Goal: Information Seeking & Learning: Learn about a topic

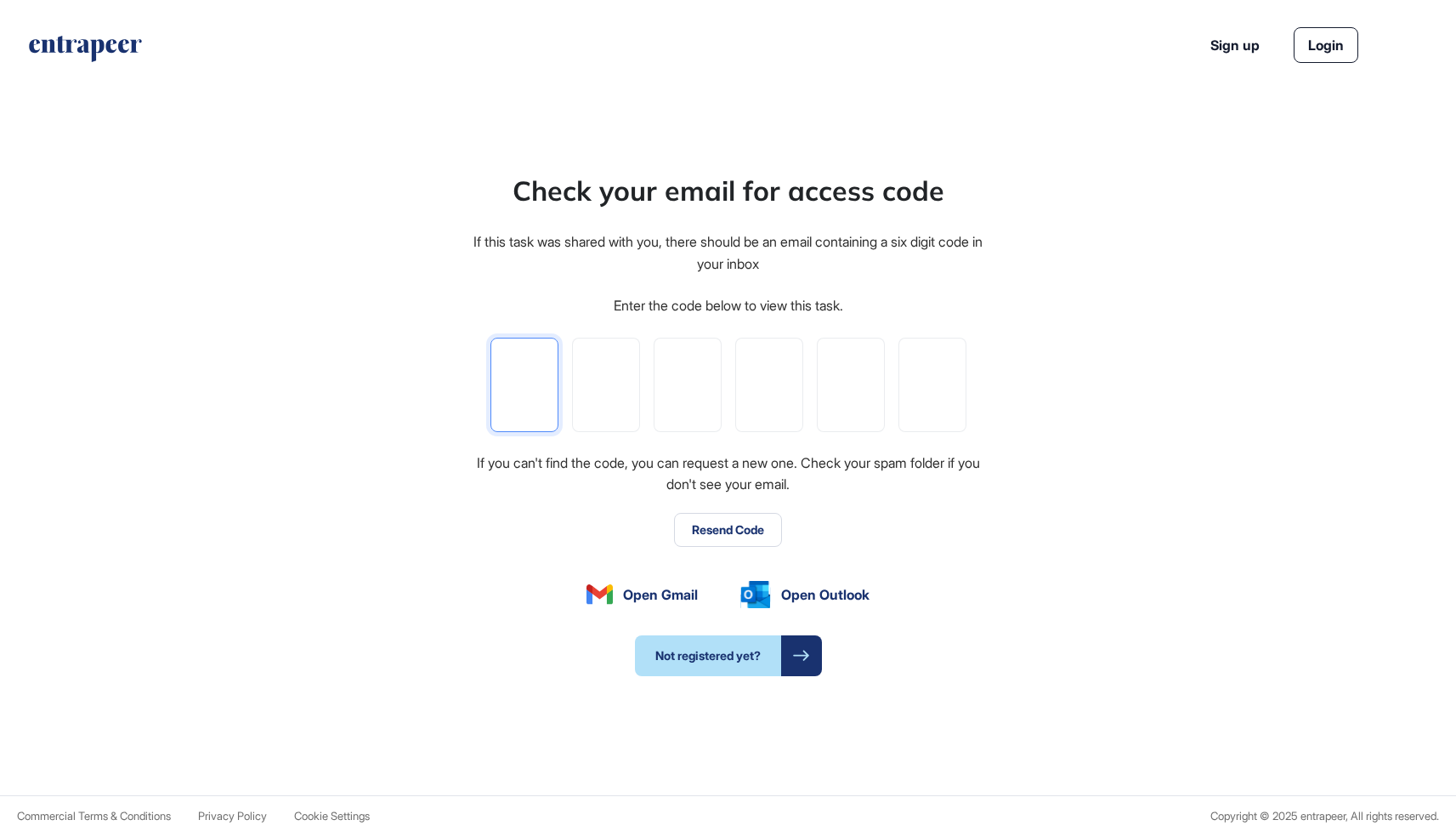
type input "*"
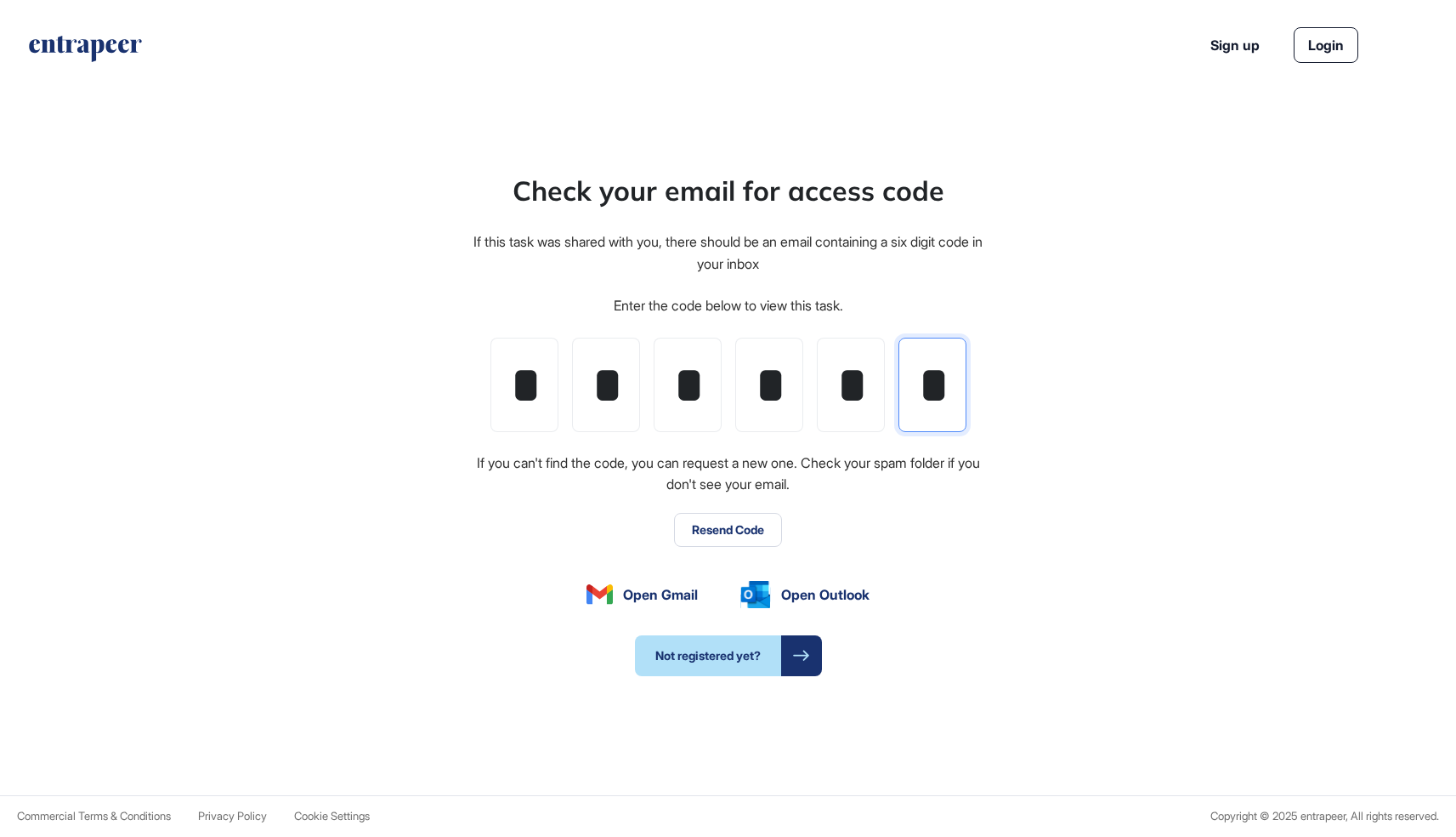
type input "*"
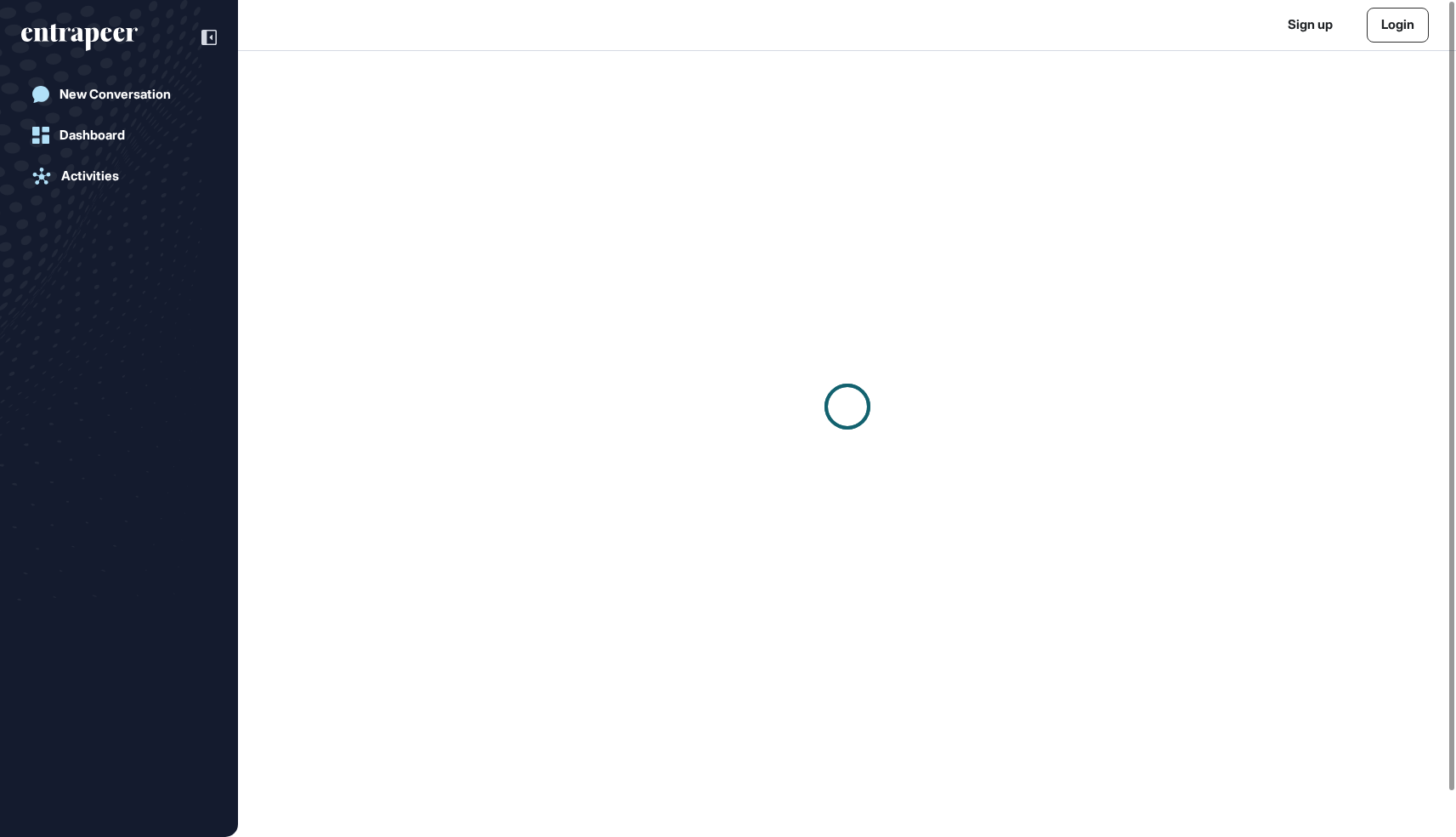
scroll to position [1, 1]
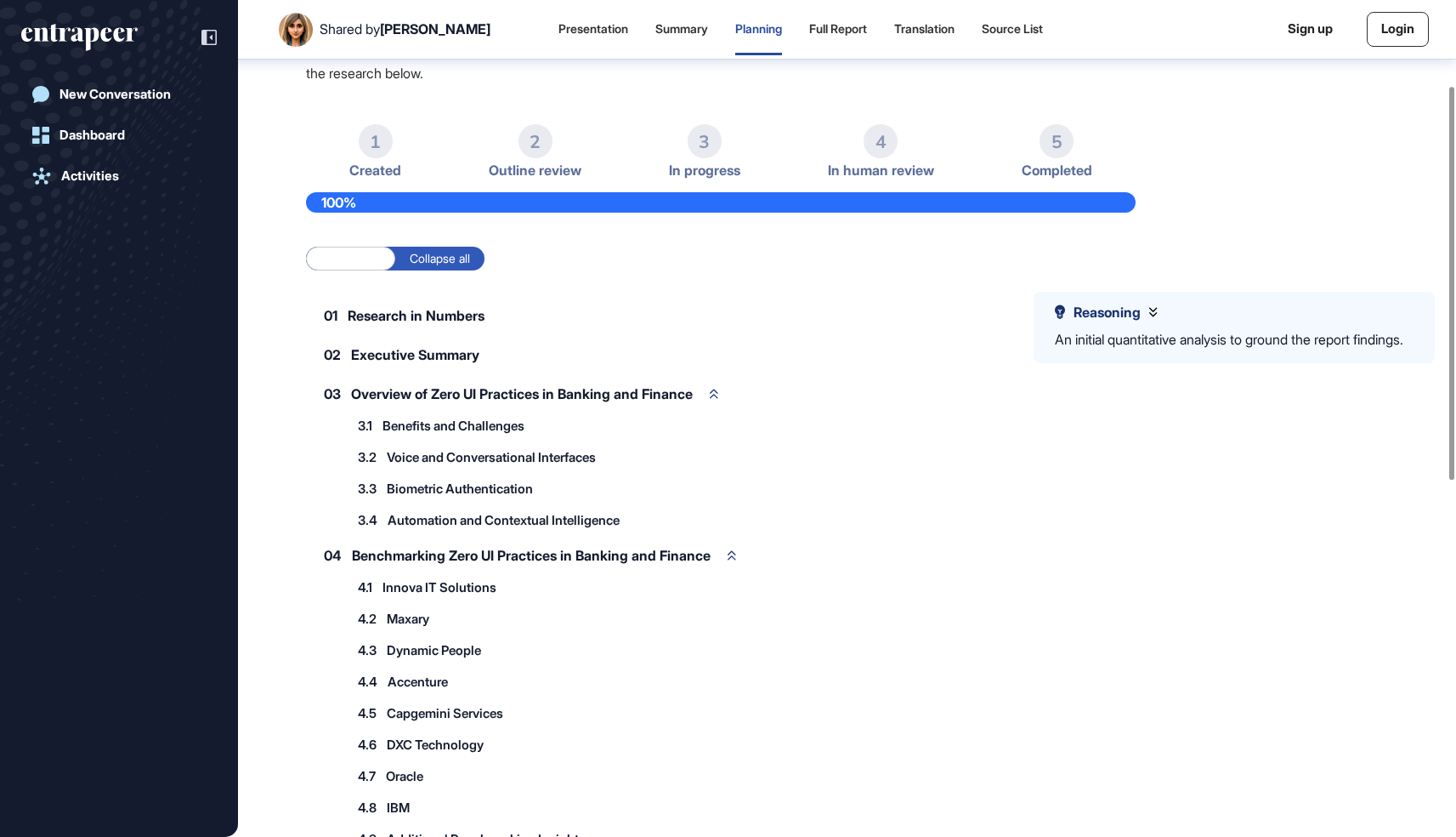
scroll to position [183, 0]
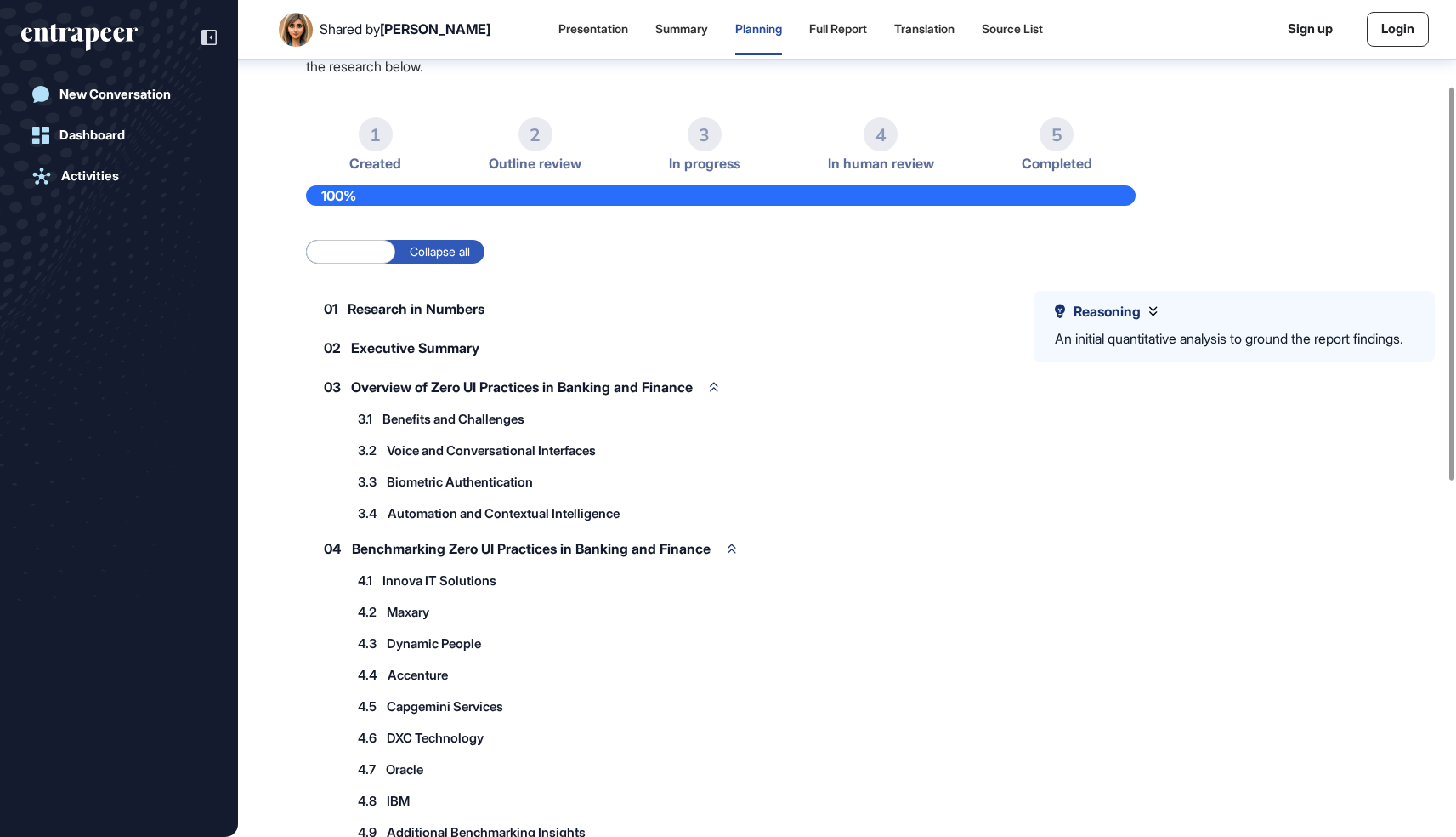
click at [468, 253] on label "Collapse all" at bounding box center [439, 251] width 89 height 24
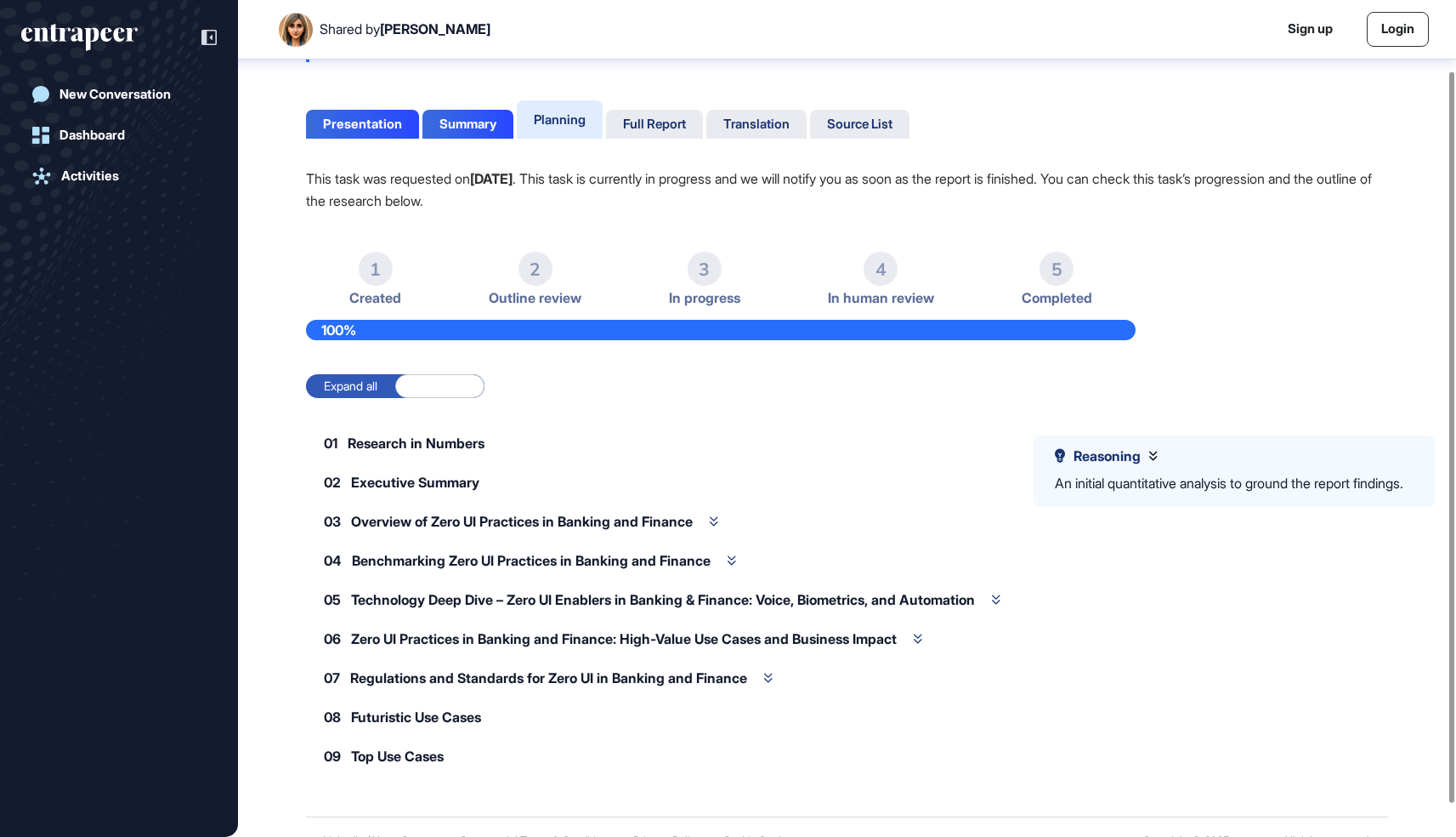
scroll to position [80, 0]
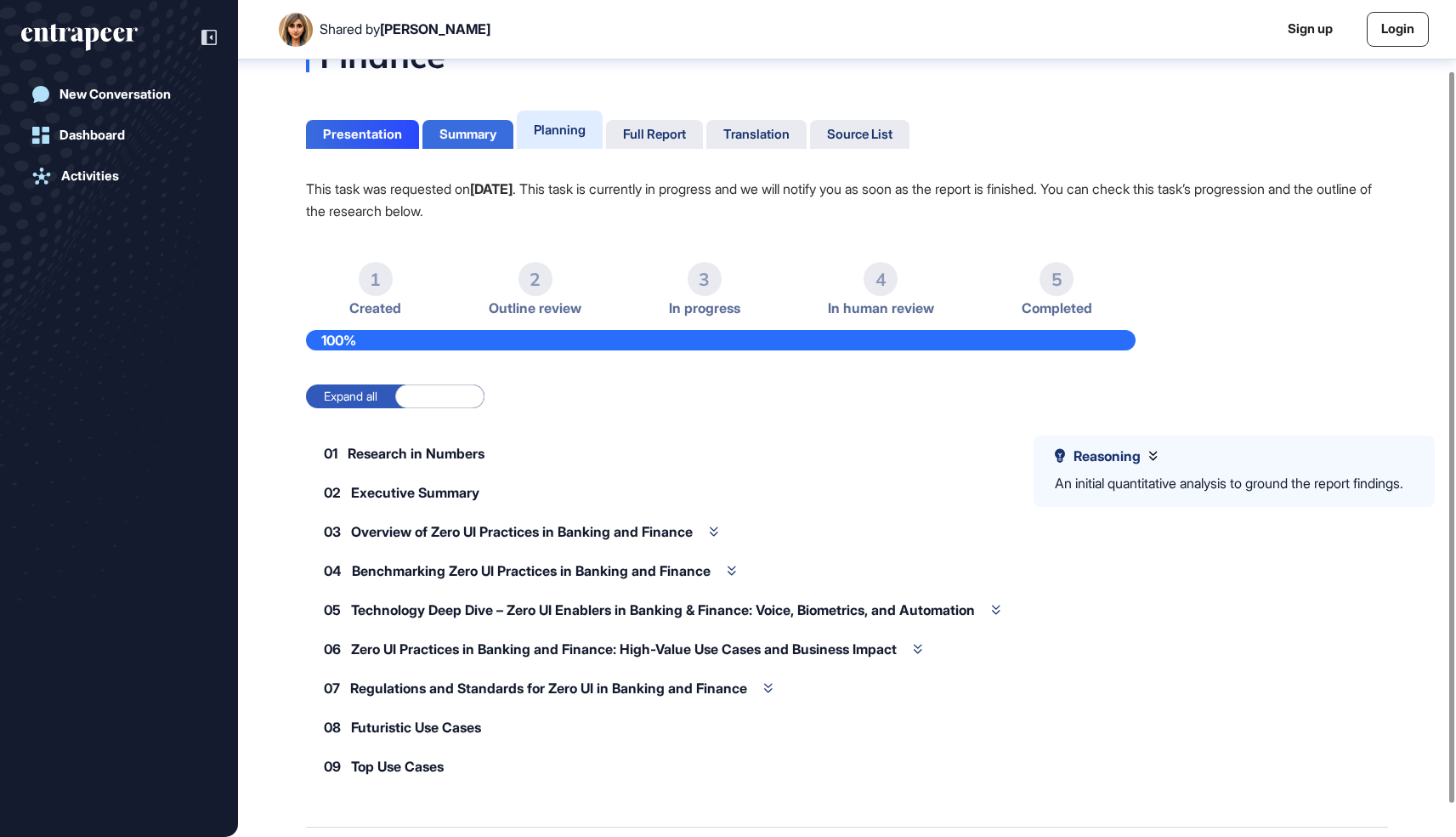
click at [495, 133] on div "Summary" at bounding box center [468, 133] width 57 height 15
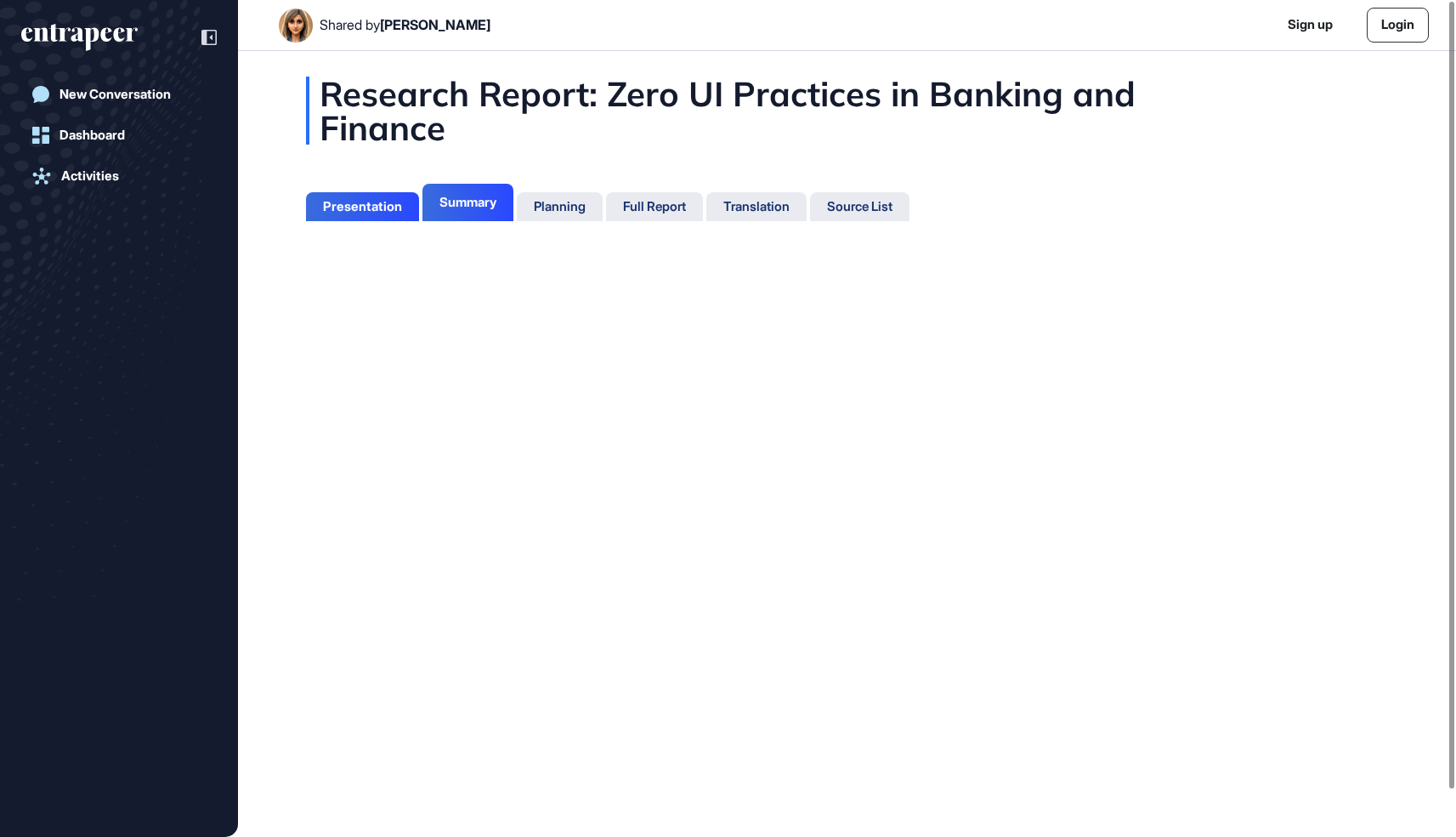
scroll to position [8, 1]
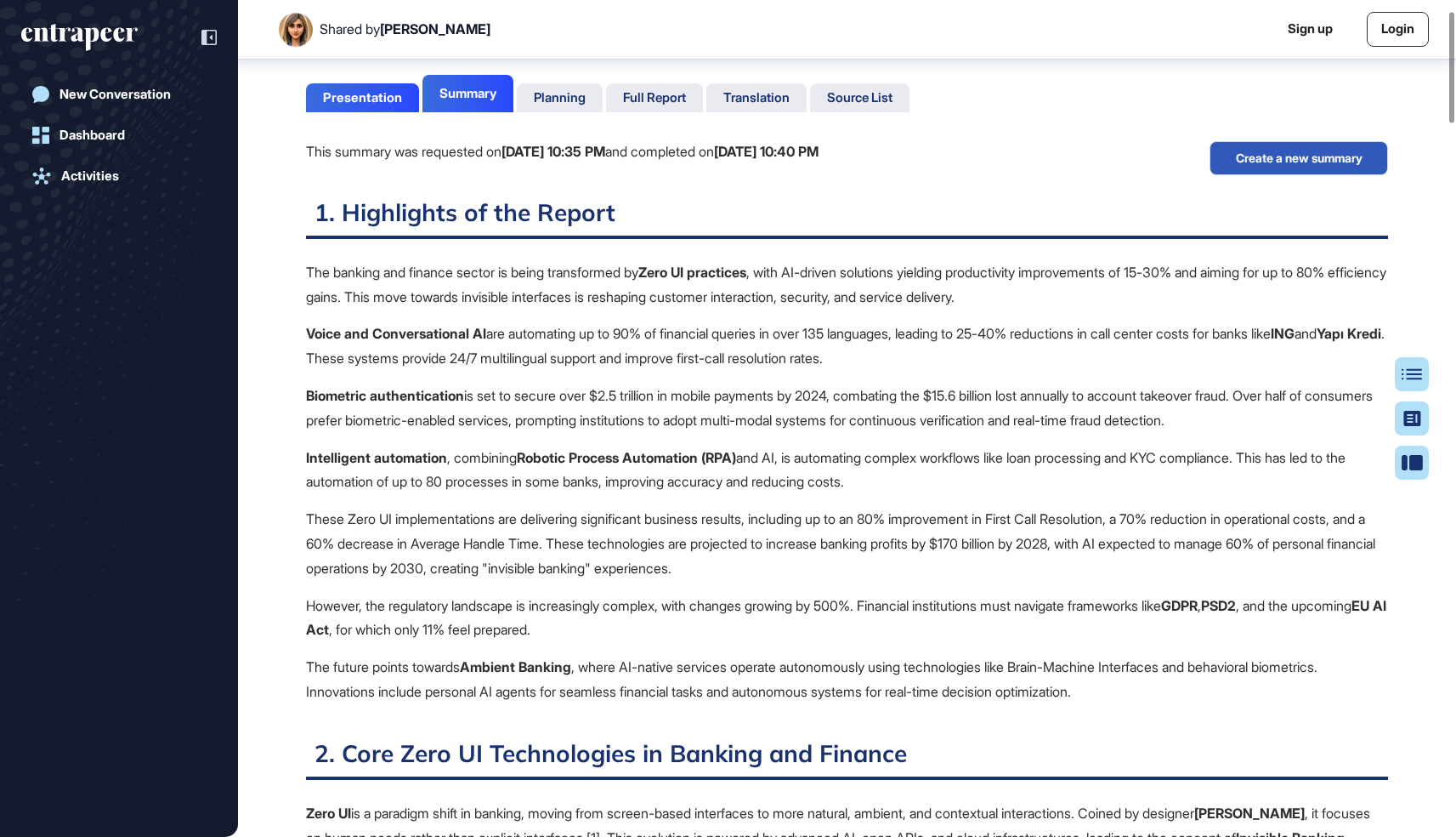
scroll to position [126, 0]
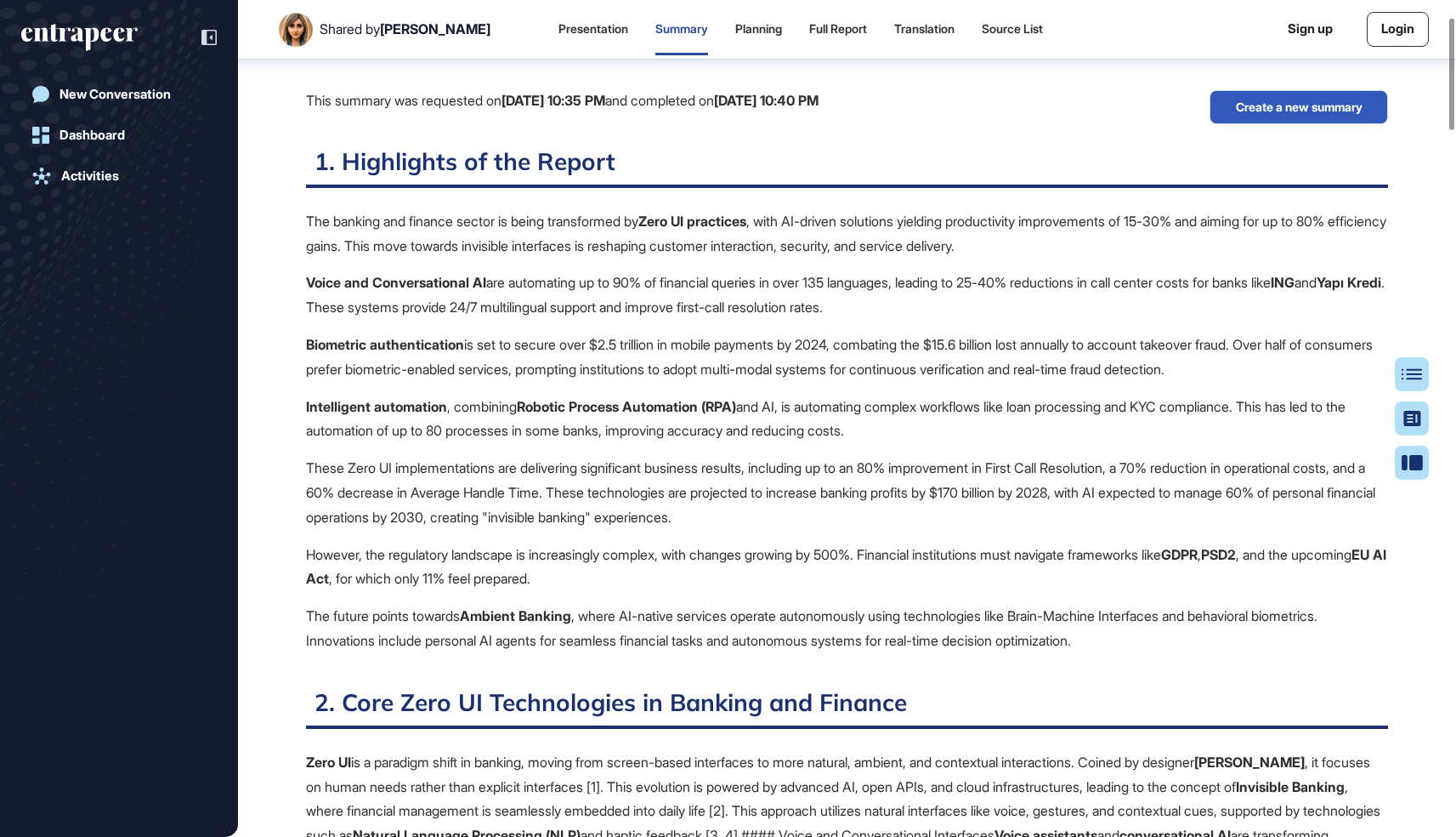
click at [510, 343] on p "Biometric authentication is set to secure over $2.5 trillion in mobile payments…" at bounding box center [846, 357] width 1082 height 49
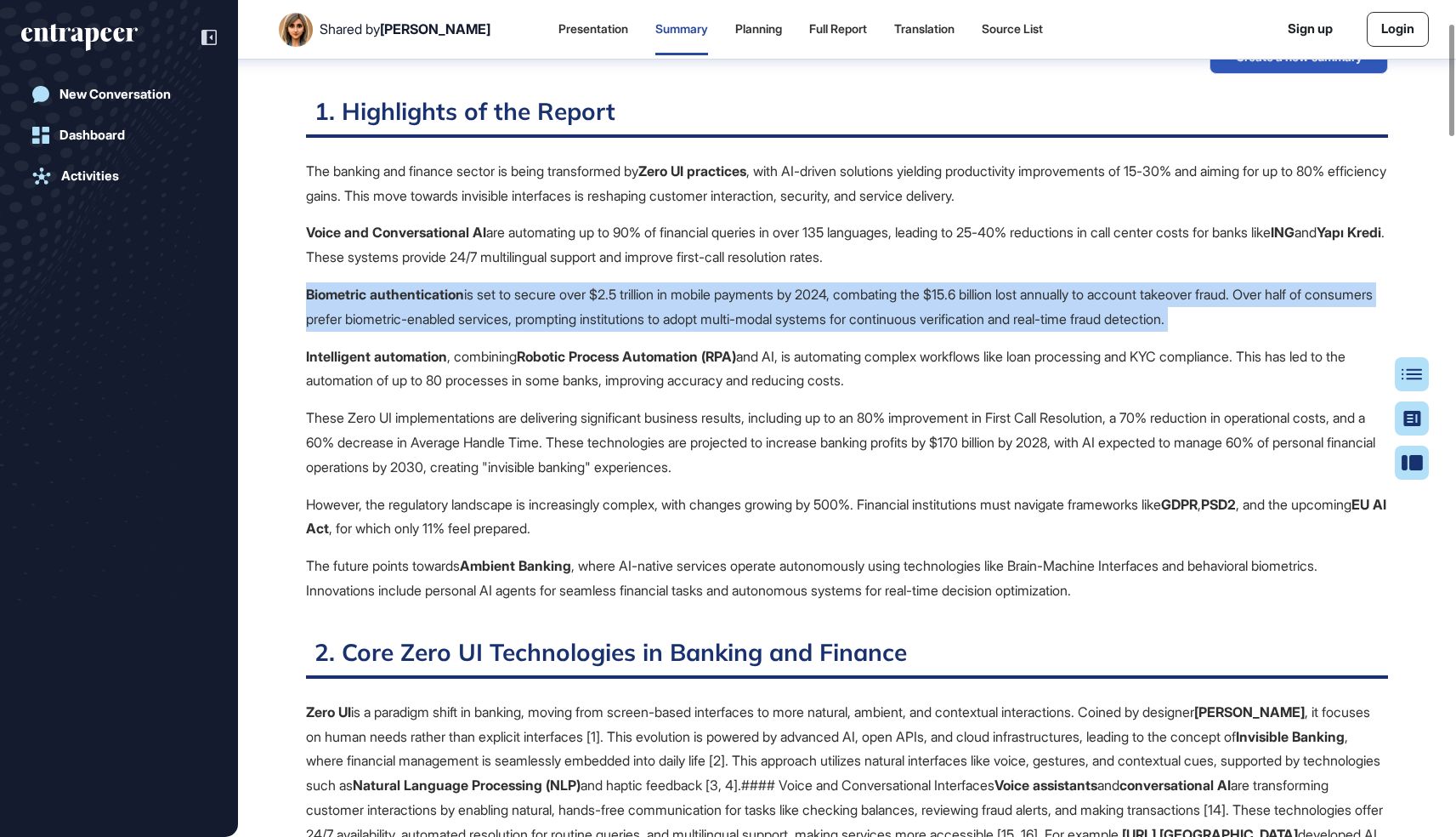
scroll to position [177, 0]
click at [454, 352] on p "Intelligent automation , combining Robotic Process Automation (RPA) and AI, is …" at bounding box center [846, 369] width 1082 height 49
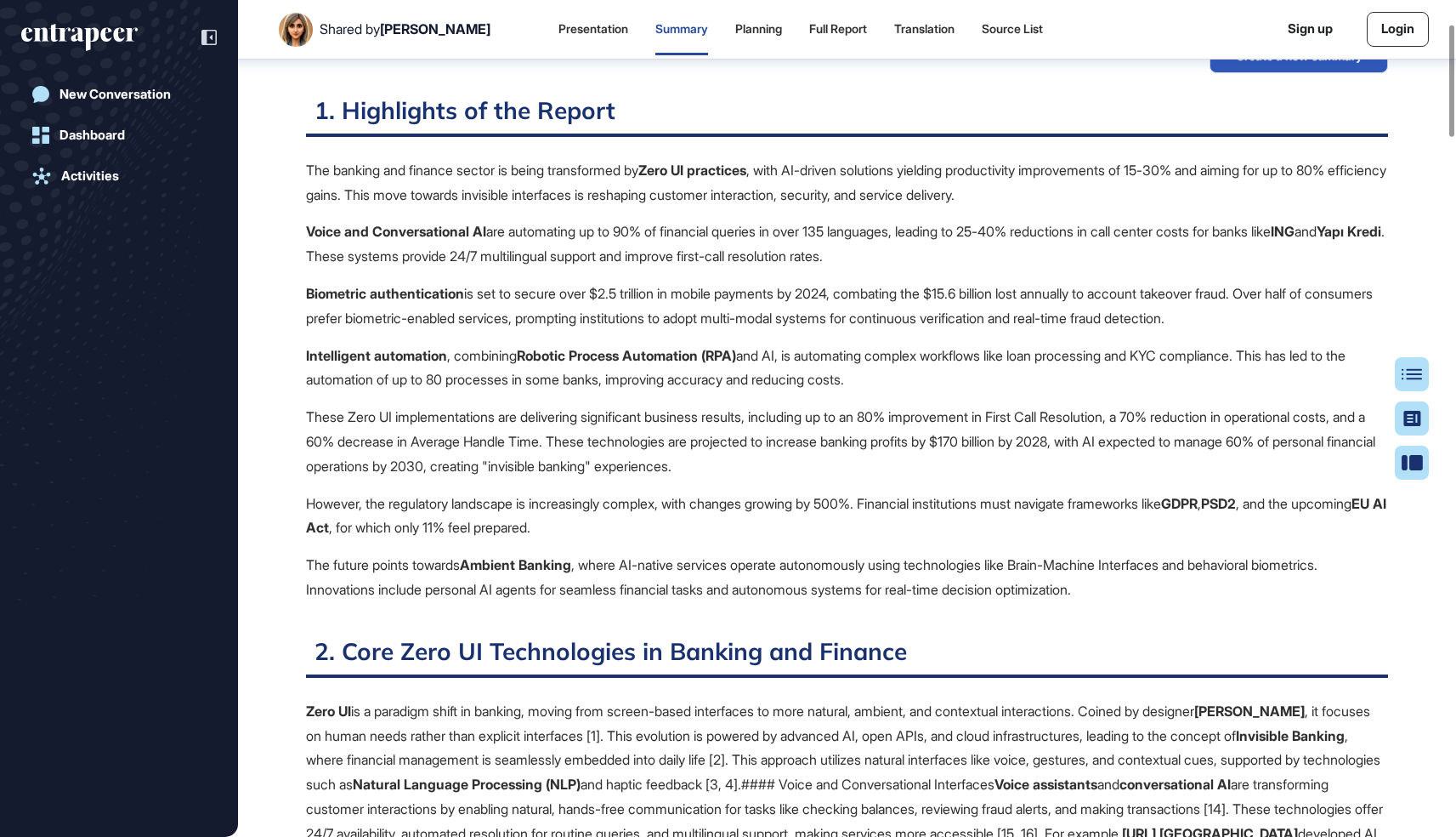
click at [454, 352] on p "Intelligent automation , combining Robotic Process Automation (RPA) and AI, is …" at bounding box center [846, 369] width 1082 height 49
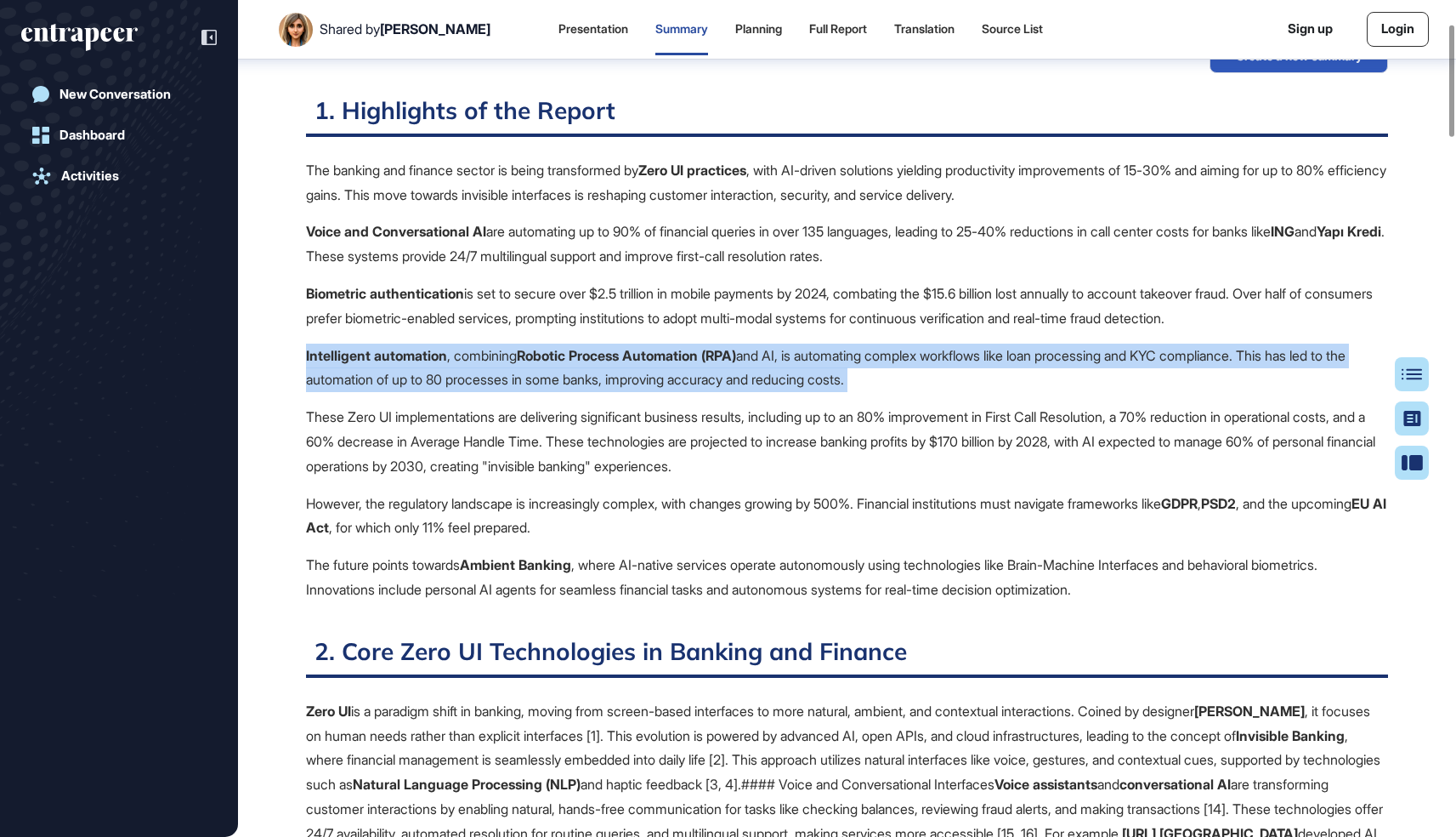
click at [454, 352] on p "Intelligent automation , combining Robotic Process Automation (RPA) and AI, is …" at bounding box center [846, 369] width 1082 height 49
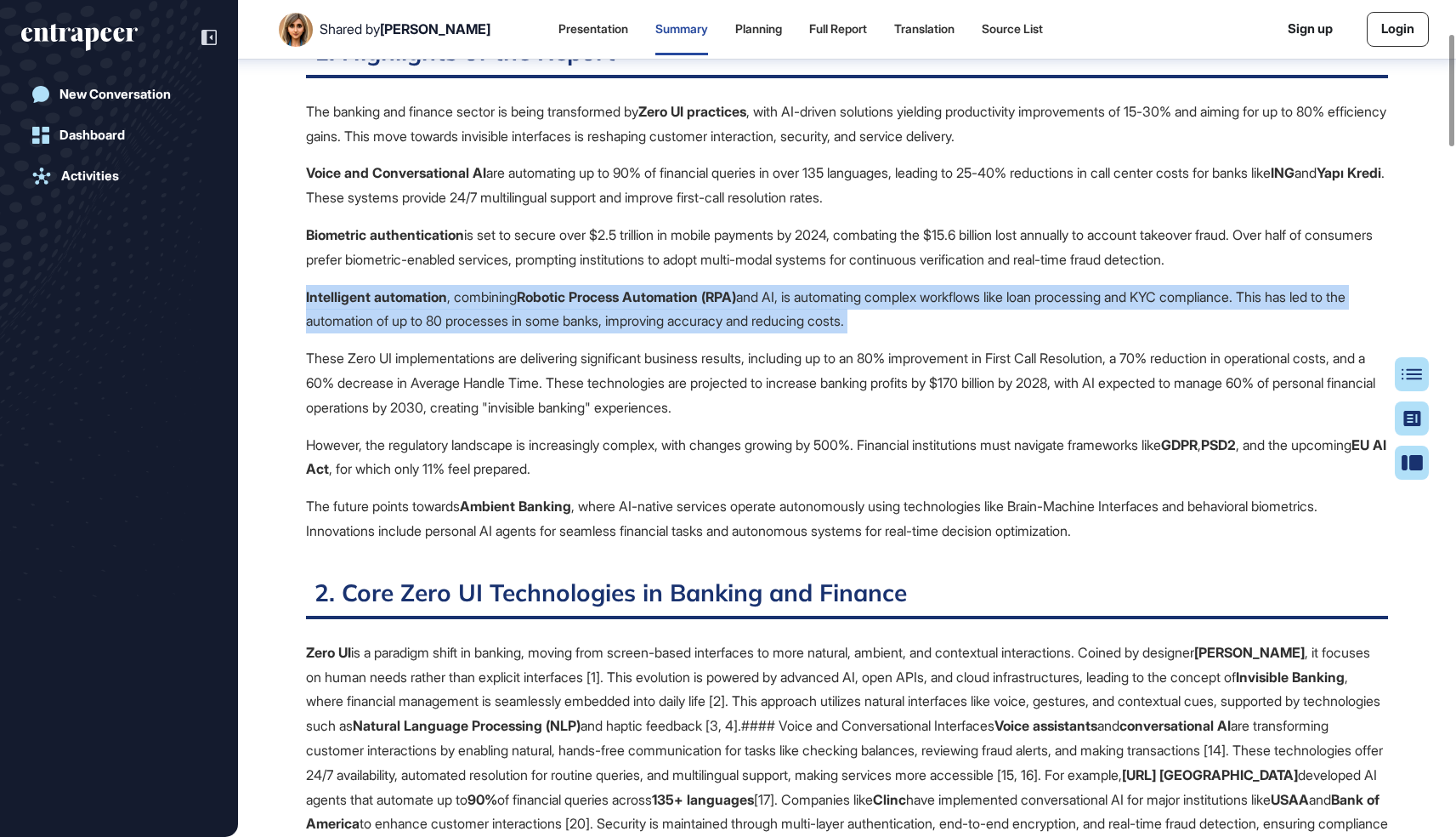
scroll to position [257, 0]
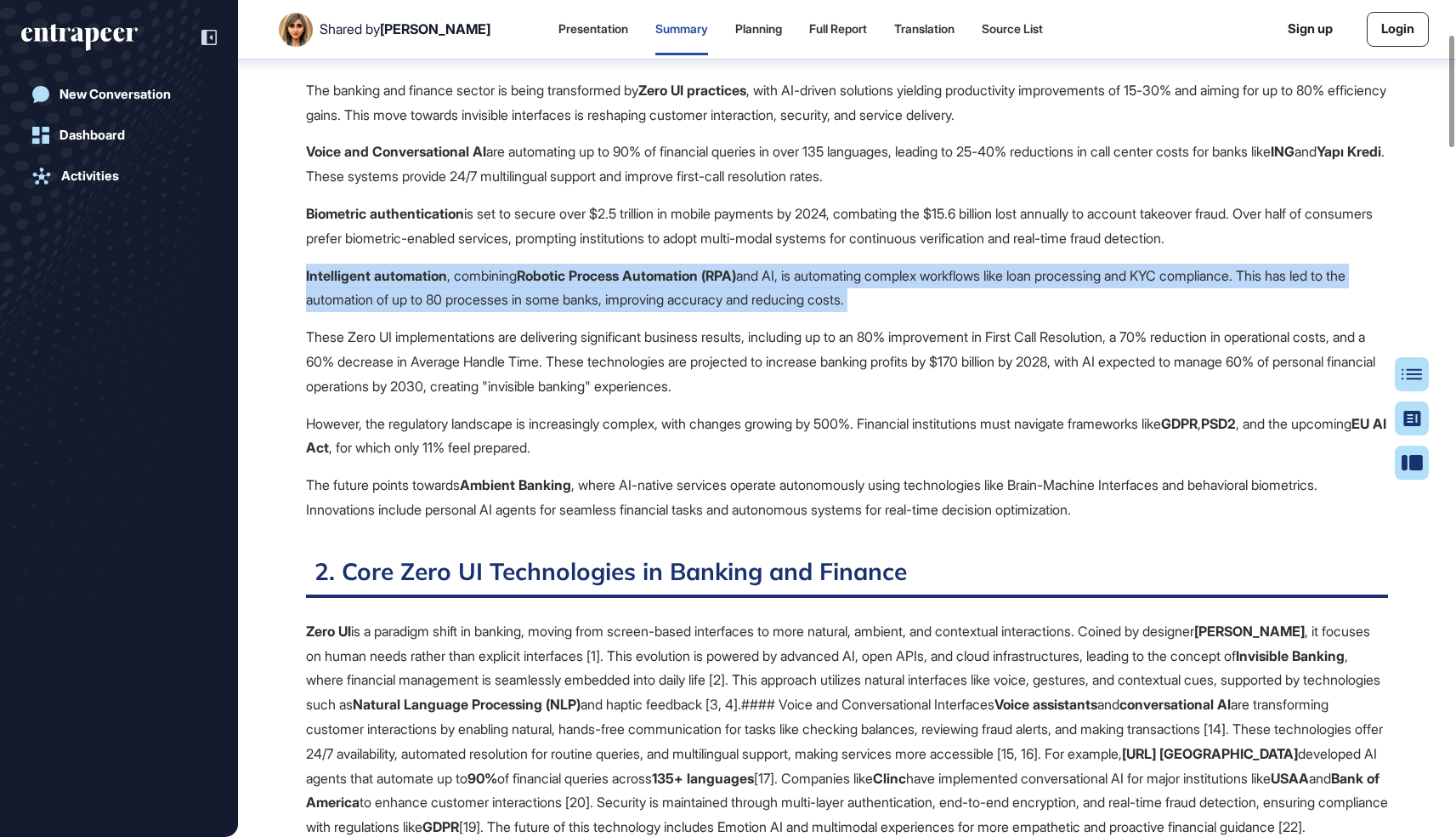
click at [378, 329] on p "These Zero UI implementations are delivering significant business results, incl…" at bounding box center [846, 361] width 1082 height 73
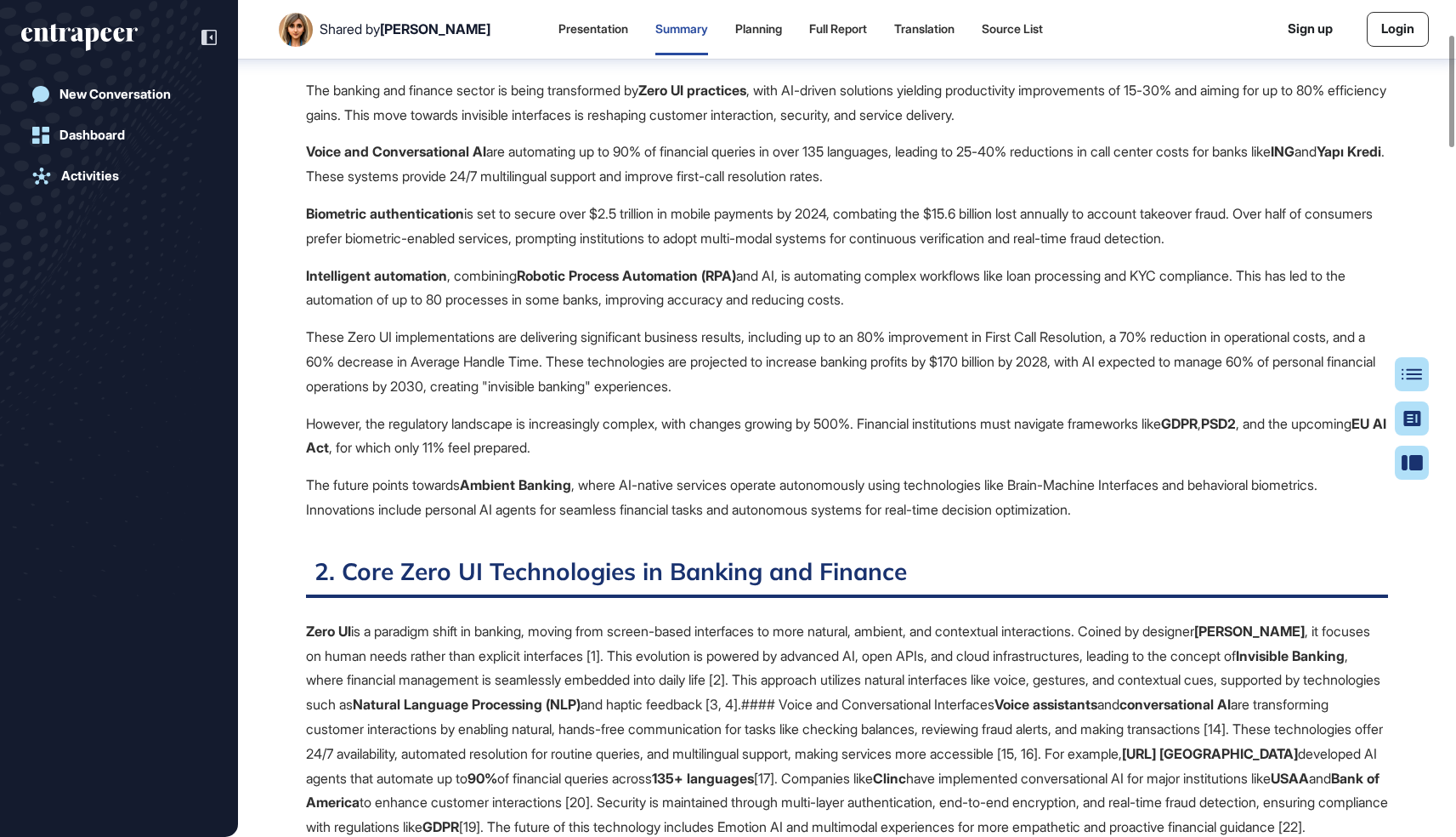
click at [378, 329] on p "These Zero UI implementations are delivering significant business results, incl…" at bounding box center [846, 361] width 1082 height 73
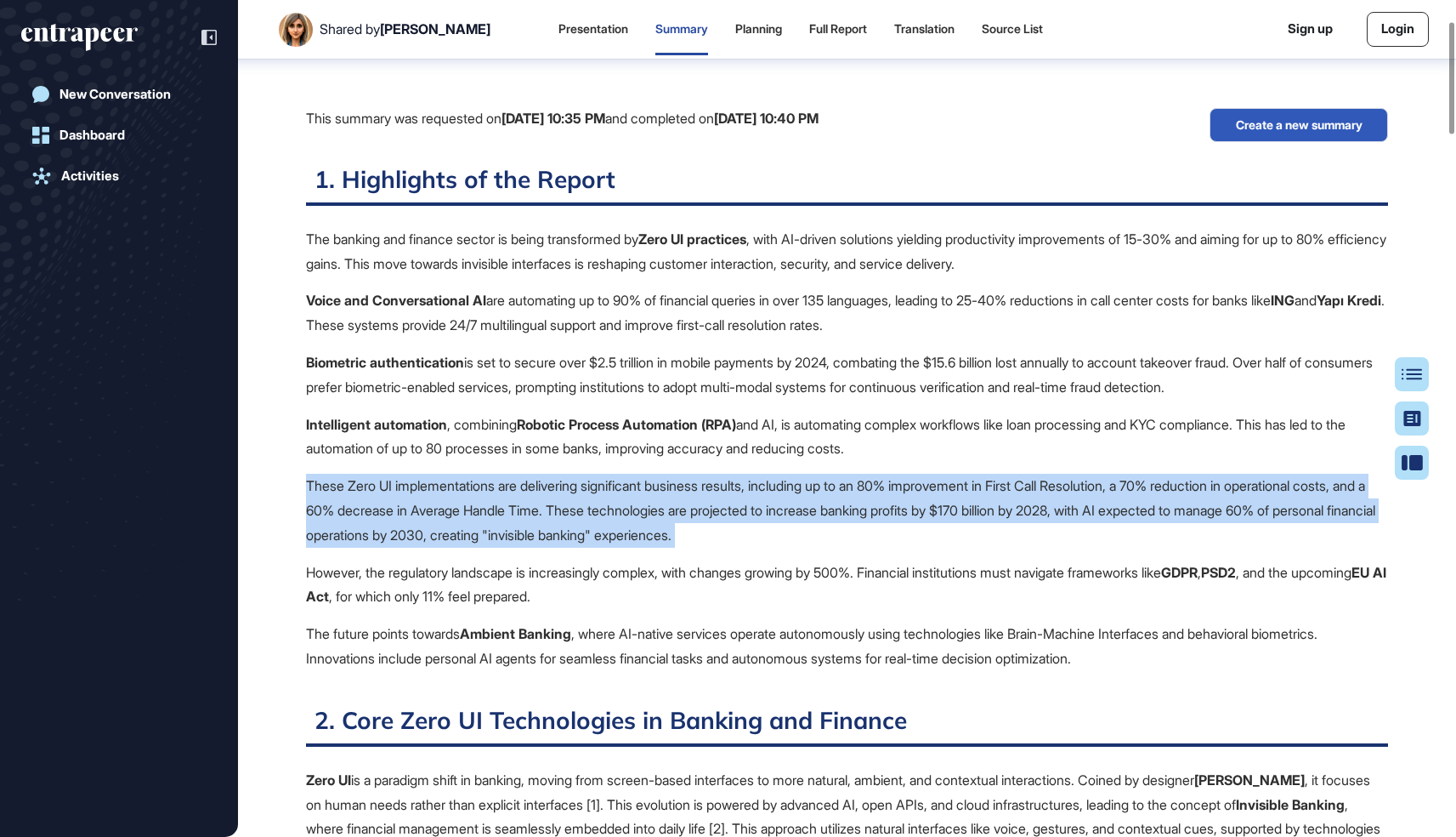
scroll to position [106, 0]
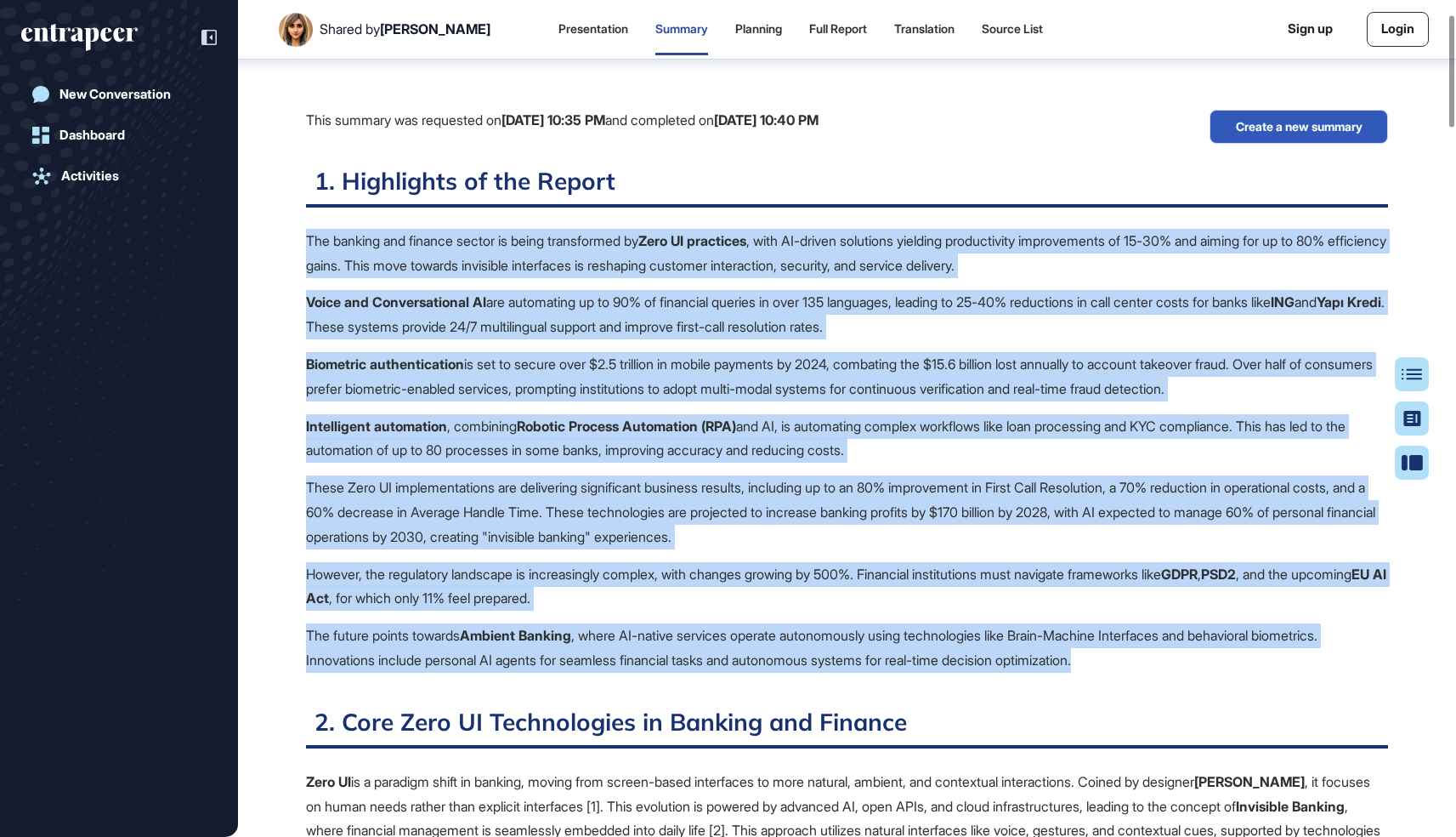
drag, startPoint x: 1135, startPoint y: 654, endPoint x: 296, endPoint y: 239, distance: 936.0
copy span "Lor ipsumdo sit ametcon adipis el seddo eiusmodtemp in Utla ET doloremag , aliq…"
click at [559, 484] on p "These Zero UI implementations are delivering significant business results, incl…" at bounding box center [846, 512] width 1082 height 73
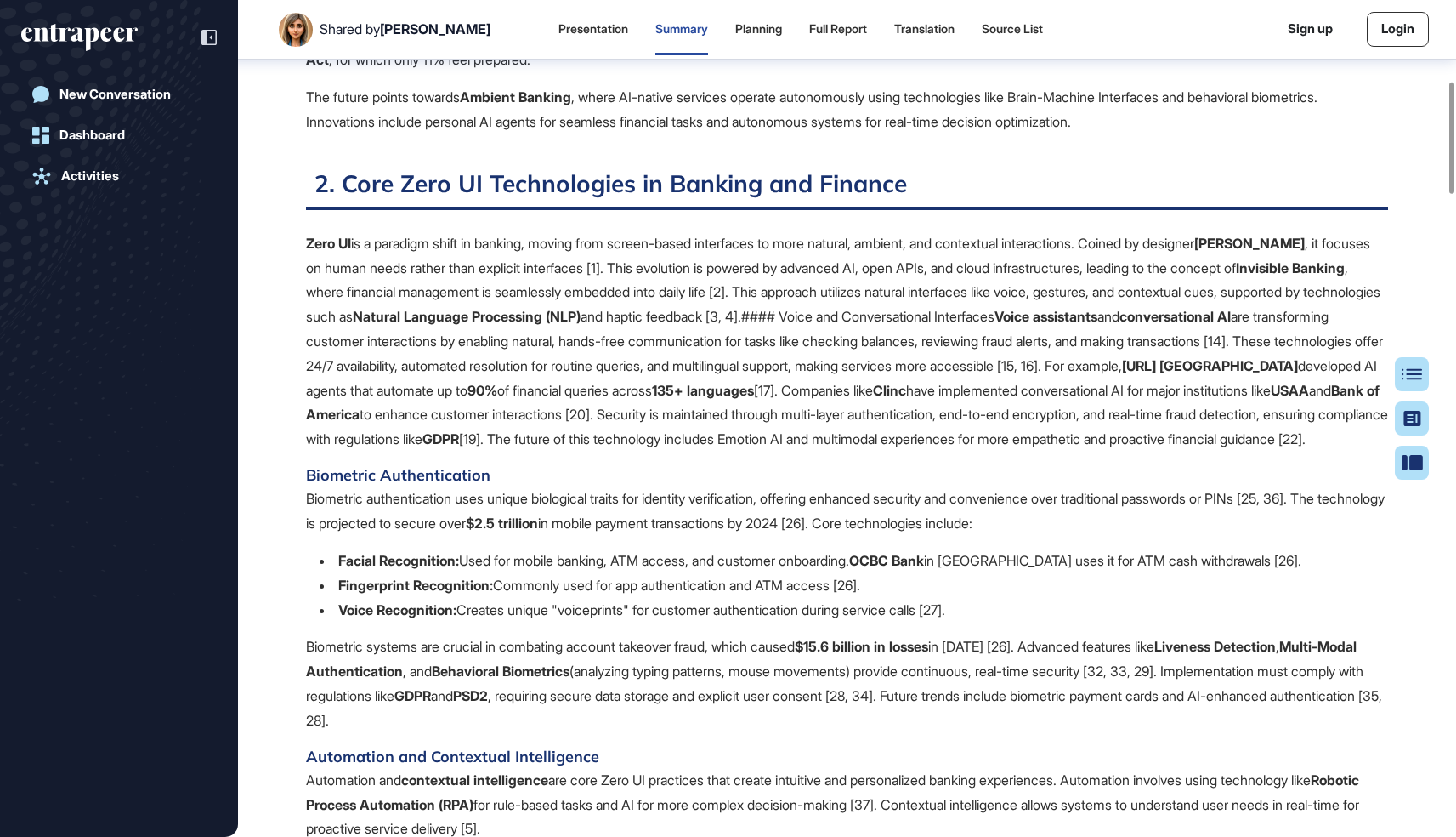
scroll to position [606, 0]
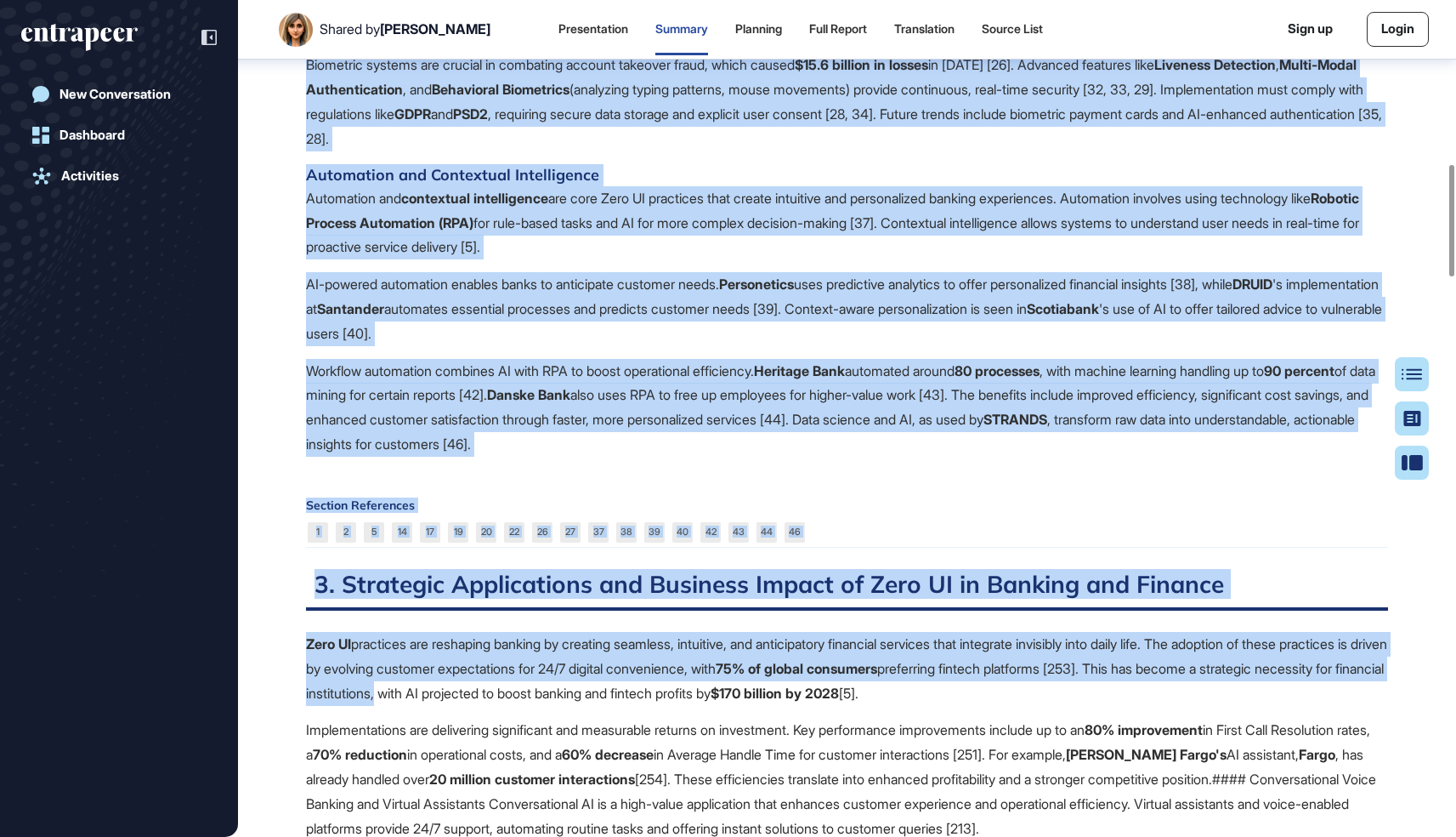
scroll to position [1225, 0]
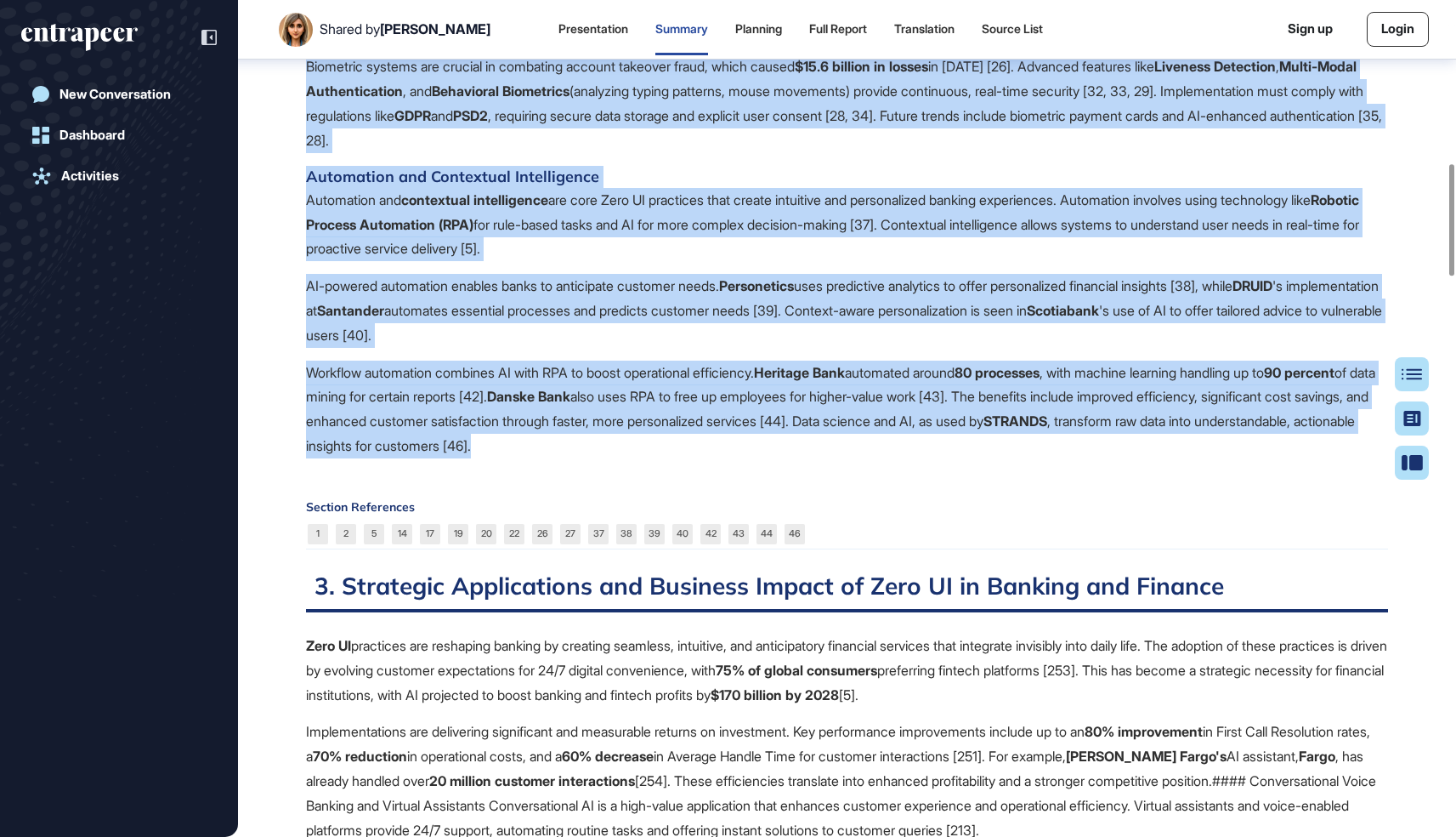
drag, startPoint x: 307, startPoint y: 270, endPoint x: 767, endPoint y: 445, distance: 492.2
copy span "Zero UI is a paradigm shift in banking, moving from screen-based interfaces to …"
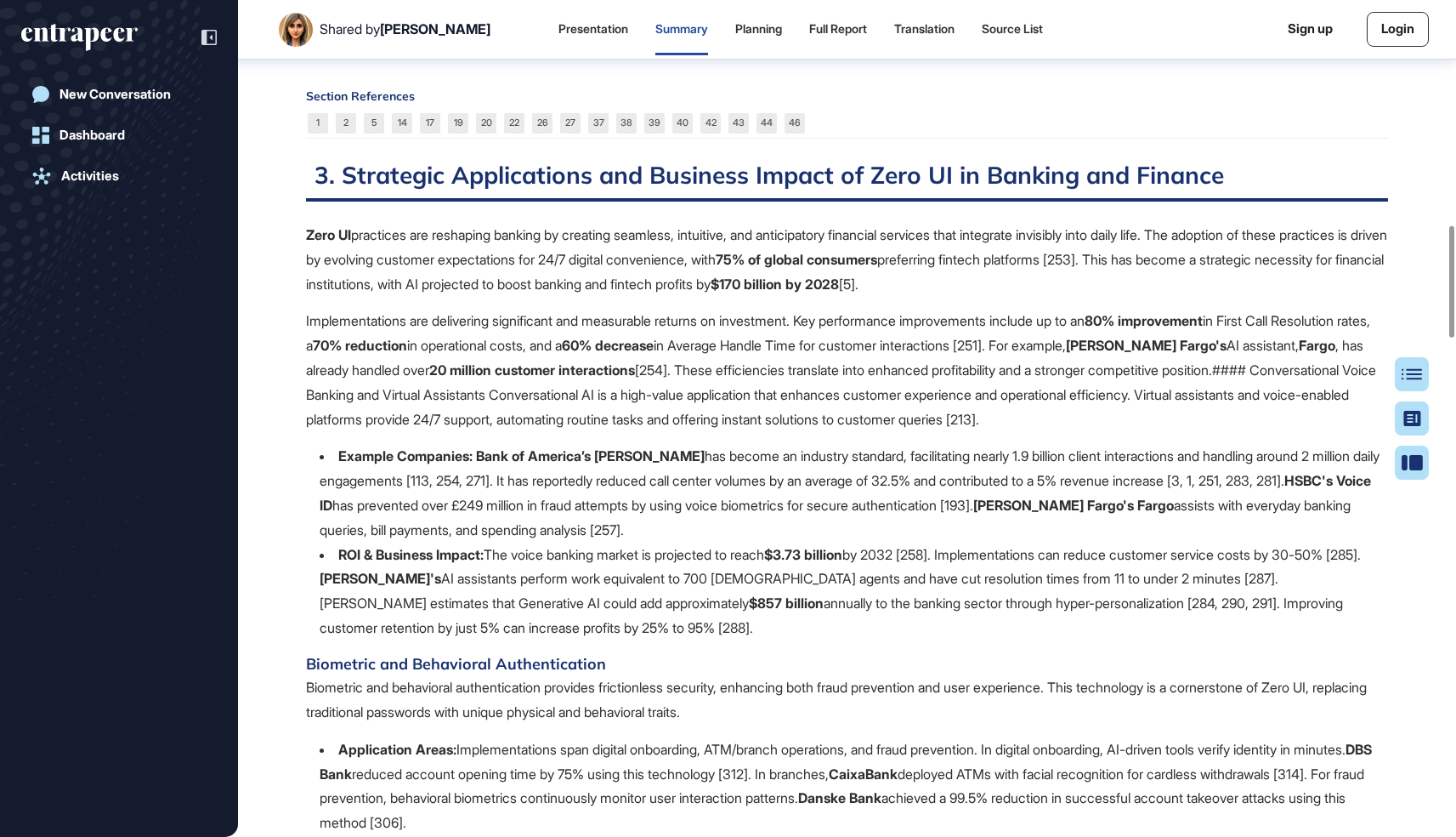
scroll to position [1630, 0]
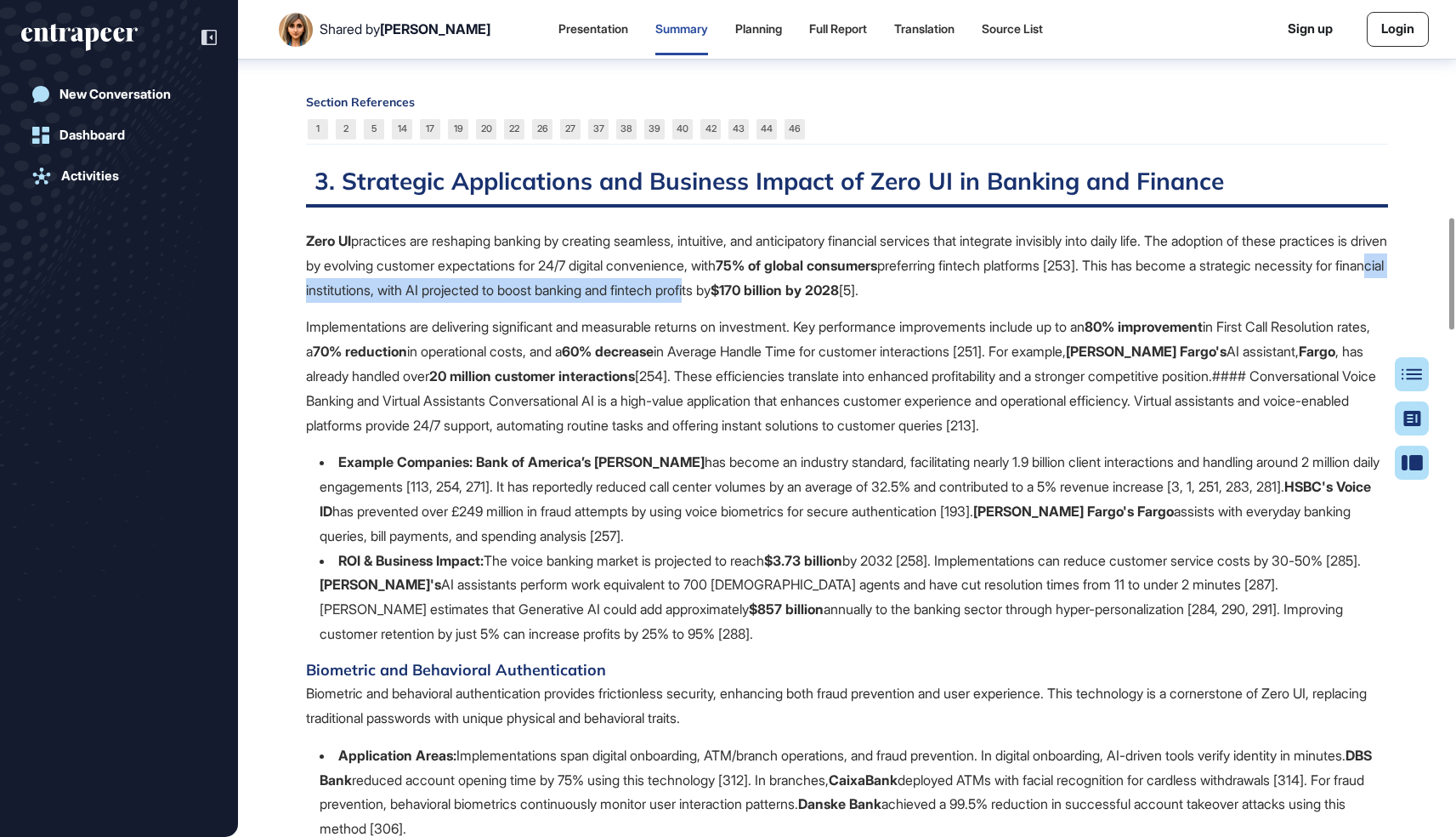
drag, startPoint x: 473, startPoint y: 279, endPoint x: 912, endPoint y: 290, distance: 439.1
drag, startPoint x: 445, startPoint y: 322, endPoint x: 569, endPoint y: 327, distance: 124.1
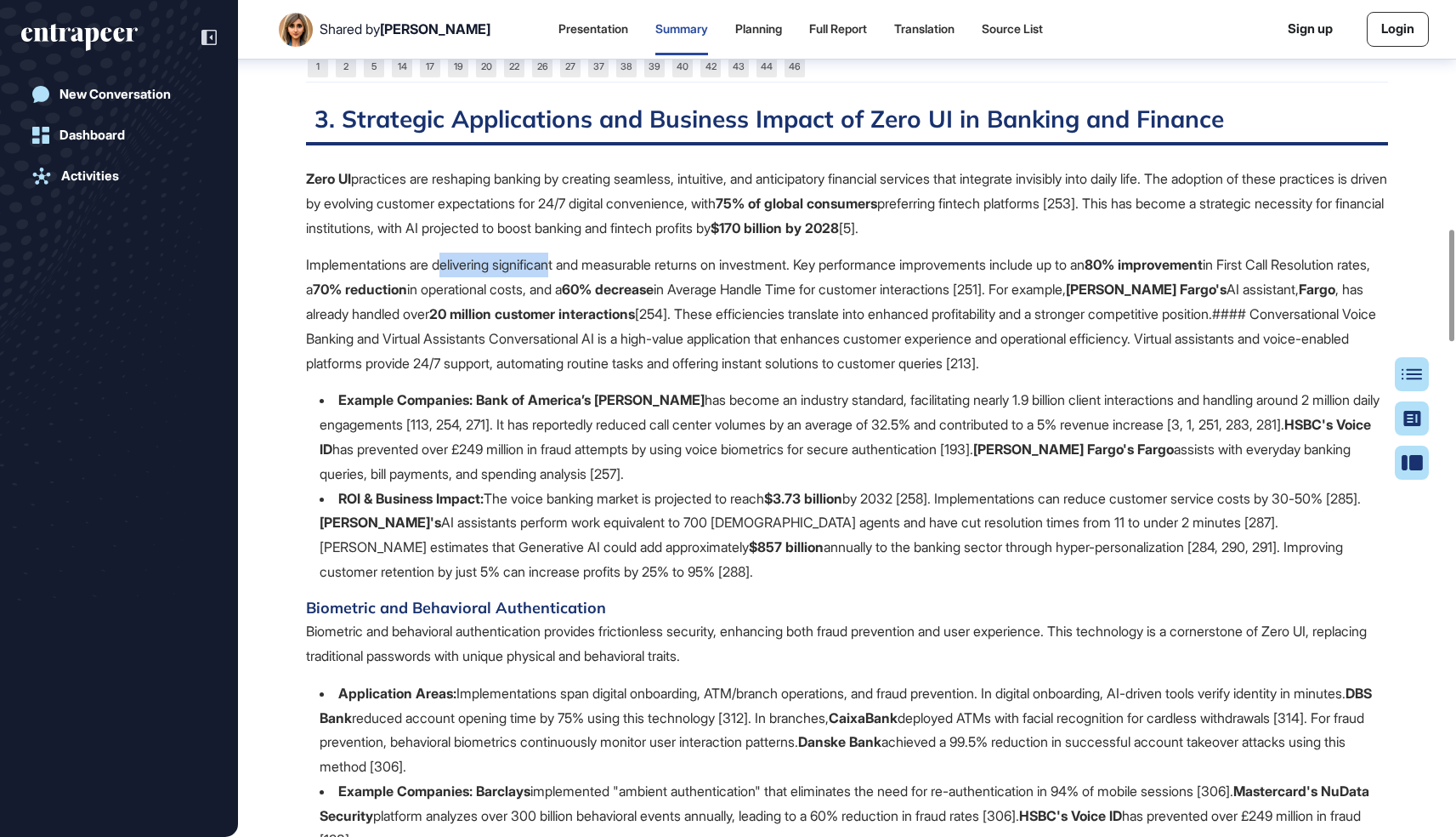
scroll to position [1720, 0]
